Goal: Task Accomplishment & Management: Manage account settings

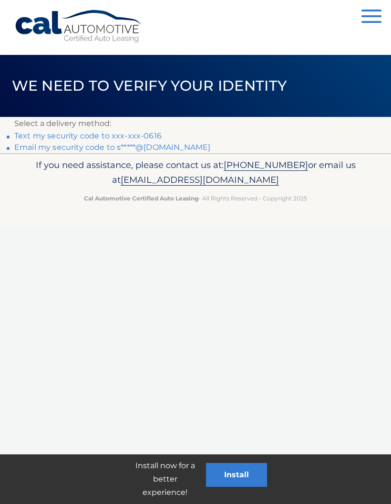
click at [121, 133] on link "Text my security code to xxx-xxx-0616" at bounding box center [87, 135] width 147 height 9
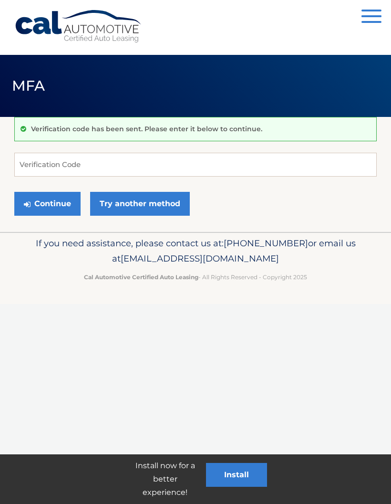
click at [149, 139] on div "Verification code has been sent. Please enter it below to continue." at bounding box center [195, 129] width 362 height 24
click at [104, 159] on input "Verification Code" at bounding box center [195, 165] width 362 height 24
type input "900962"
click at [44, 206] on button "Continue" at bounding box center [47, 204] width 66 height 24
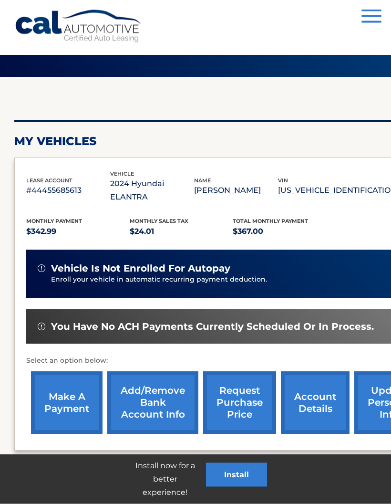
scroll to position [72, 0]
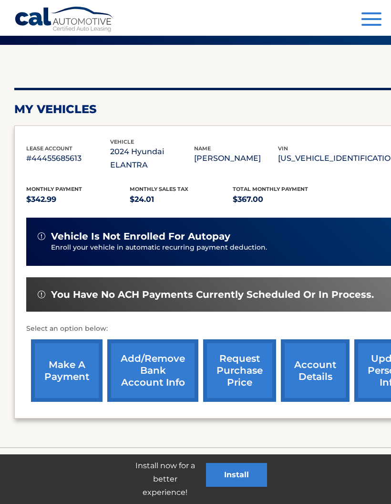
click at [71, 352] on link "make a payment" at bounding box center [67, 370] width 72 height 62
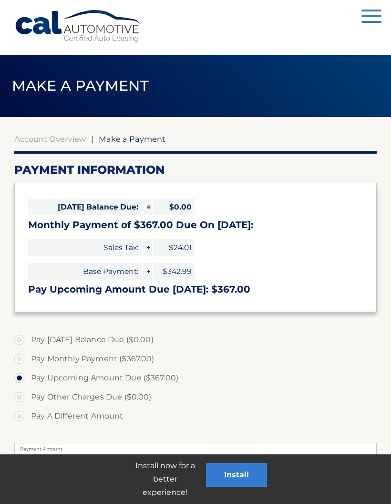
select select "MWE1MTBhYjEtZjBjYi00NjY5LTkzODktZjg4ZTFlZWNkMTEw"
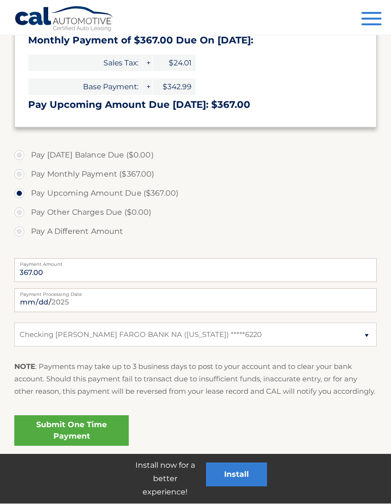
scroll to position [222, 0]
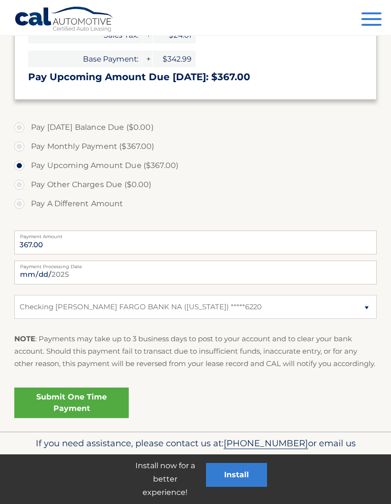
click at [64, 402] on link "Submit One Time Payment" at bounding box center [71, 402] width 114 height 31
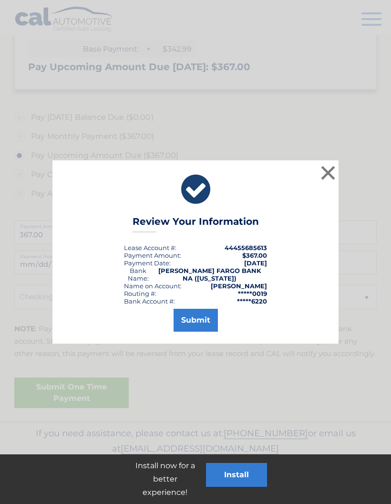
click at [191, 321] on button "Submit" at bounding box center [196, 320] width 44 height 23
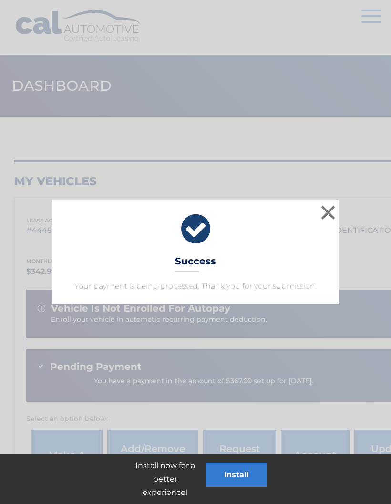
click at [319, 215] on button "×" at bounding box center [328, 212] width 19 height 19
